Goal: Information Seeking & Learning: Compare options

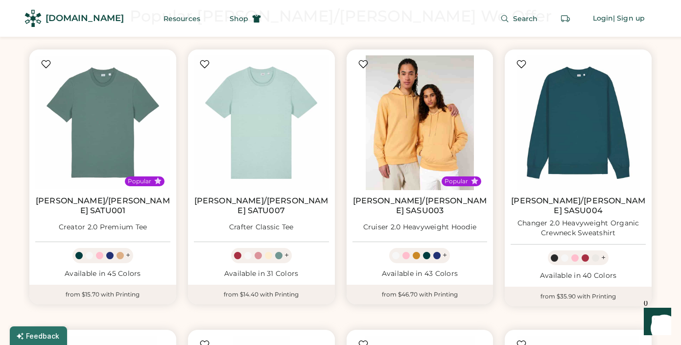
scroll to position [544, 0]
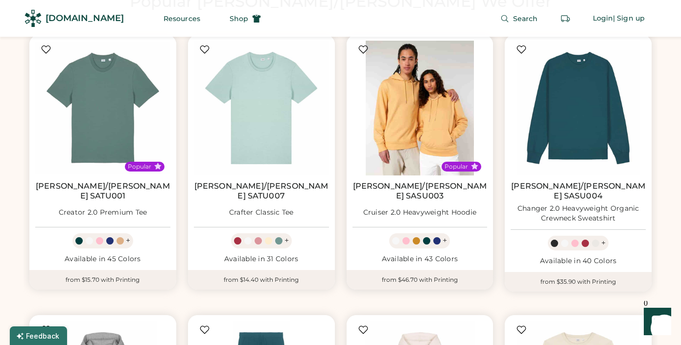
click at [449, 140] on img at bounding box center [420, 108] width 135 height 135
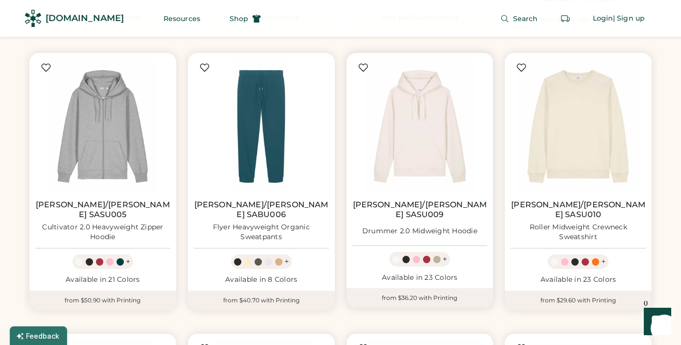
scroll to position [796, 0]
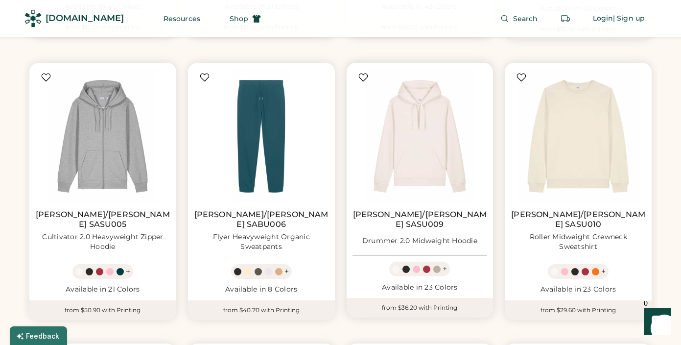
click at [409, 210] on link "Stanley/Stella SASU009" at bounding box center [420, 220] width 135 height 20
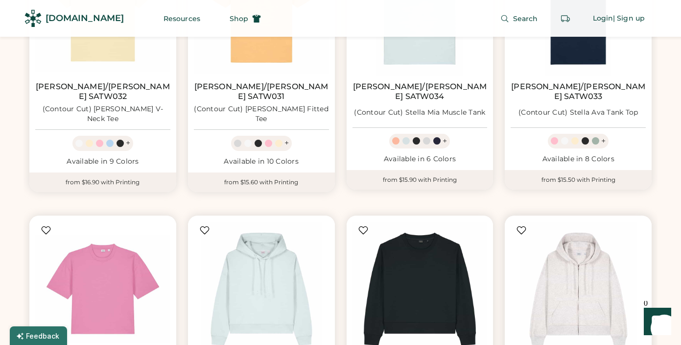
scroll to position [2585, 0]
